Goal: Task Accomplishment & Management: Manage account settings

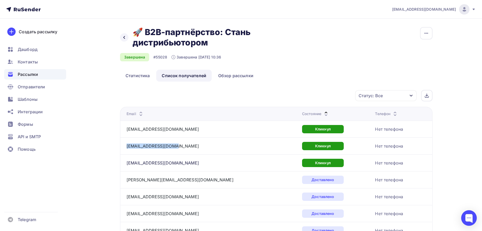
drag, startPoint x: 179, startPoint y: 148, endPoint x: 124, endPoint y: 149, distance: 54.9
click at [124, 149] on td "[EMAIL_ADDRESS][DOMAIN_NAME]" at bounding box center [210, 146] width 180 height 17
copy link "[EMAIL_ADDRESS][DOMAIN_NAME]"
click at [22, 65] on span "Контакты" at bounding box center [28, 62] width 20 height 6
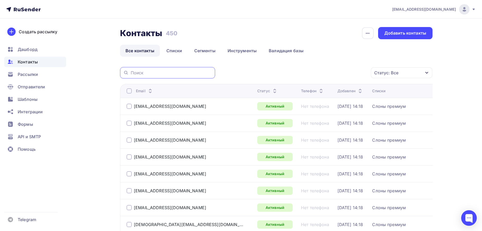
click at [158, 72] on input "text" at bounding box center [171, 73] width 81 height 6
paste input "[EMAIL_ADDRESS][DOMAIN_NAME]"
type input "[EMAIL_ADDRESS][DOMAIN_NAME]"
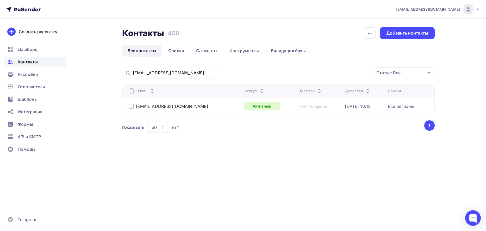
click at [131, 106] on div at bounding box center [131, 106] width 5 height 5
click at [360, 74] on icon "button" at bounding box center [362, 73] width 6 height 6
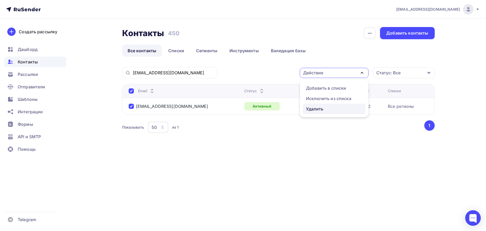
click at [315, 107] on div "Удалить" at bounding box center [314, 109] width 17 height 6
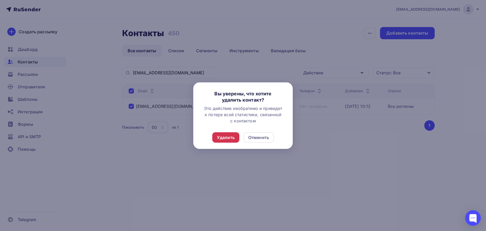
click at [219, 137] on div "Удалить" at bounding box center [226, 138] width 18 height 6
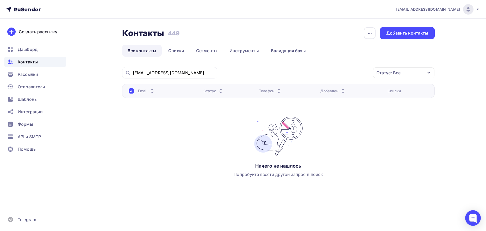
click at [369, 171] on div "Email Статус Телефон Добавлен Списки Ничего не нашлось Попробуйте ввести другой…" at bounding box center [278, 136] width 312 height 104
click at [339, 197] on div "[EMAIL_ADDRESS][DOMAIN_NAME] Статус: Все Статус Новый Активный Не существует Пе…" at bounding box center [278, 134] width 312 height 134
